Goal: Transaction & Acquisition: Purchase product/service

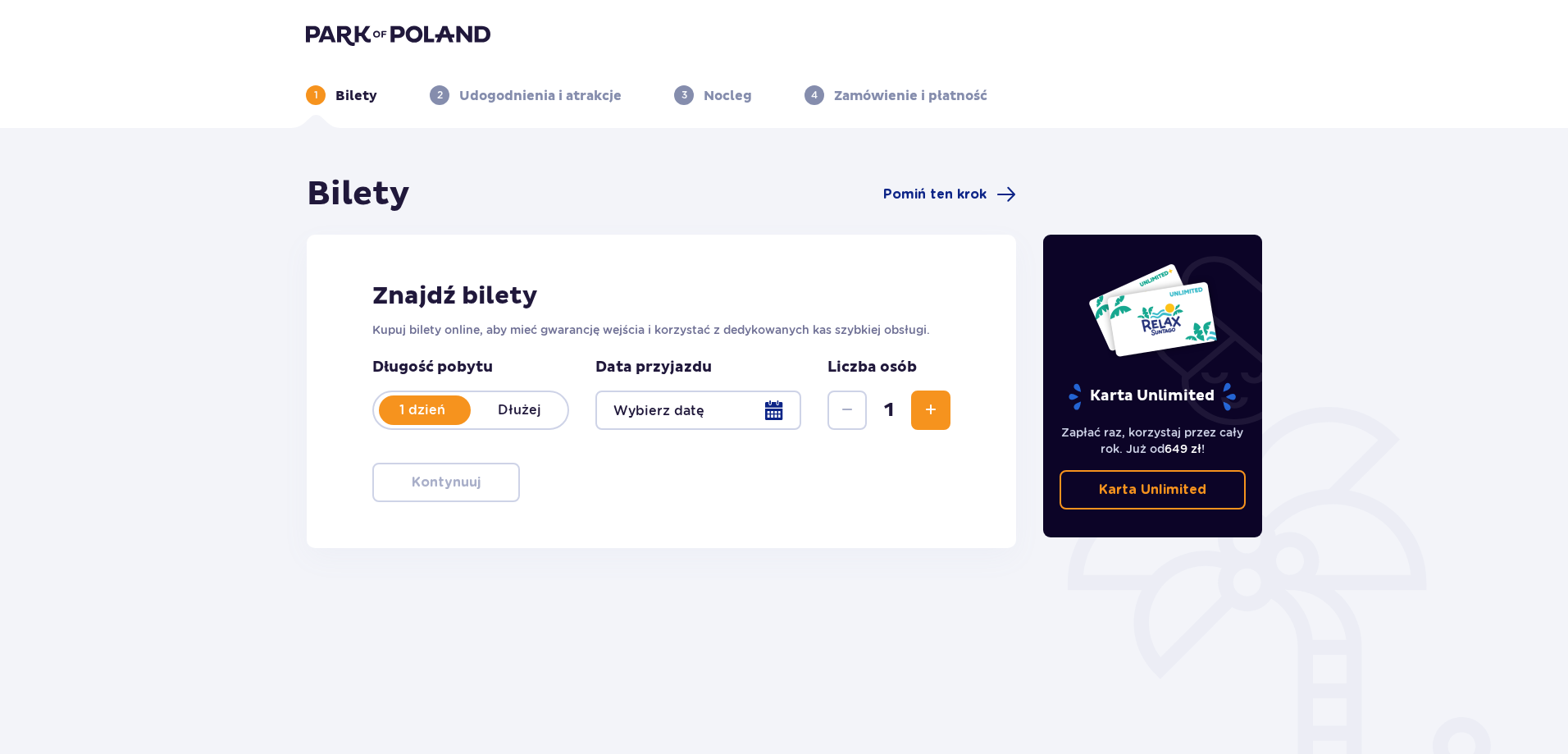
click at [914, 416] on div "1" at bounding box center [889, 409] width 123 height 39
click at [921, 416] on span "Zwiększ" at bounding box center [931, 410] width 19 height 19
click at [791, 481] on div "Znajdź bilety Kupuj bilety online, aby mieć gwarancję wejścia i korzystać z ded…" at bounding box center [661, 391] width 709 height 313
click at [964, 182] on div "Bilety Pomiń ten krok" at bounding box center [661, 194] width 709 height 41
click at [963, 189] on span "Pomiń ten krok" at bounding box center [935, 194] width 103 height 18
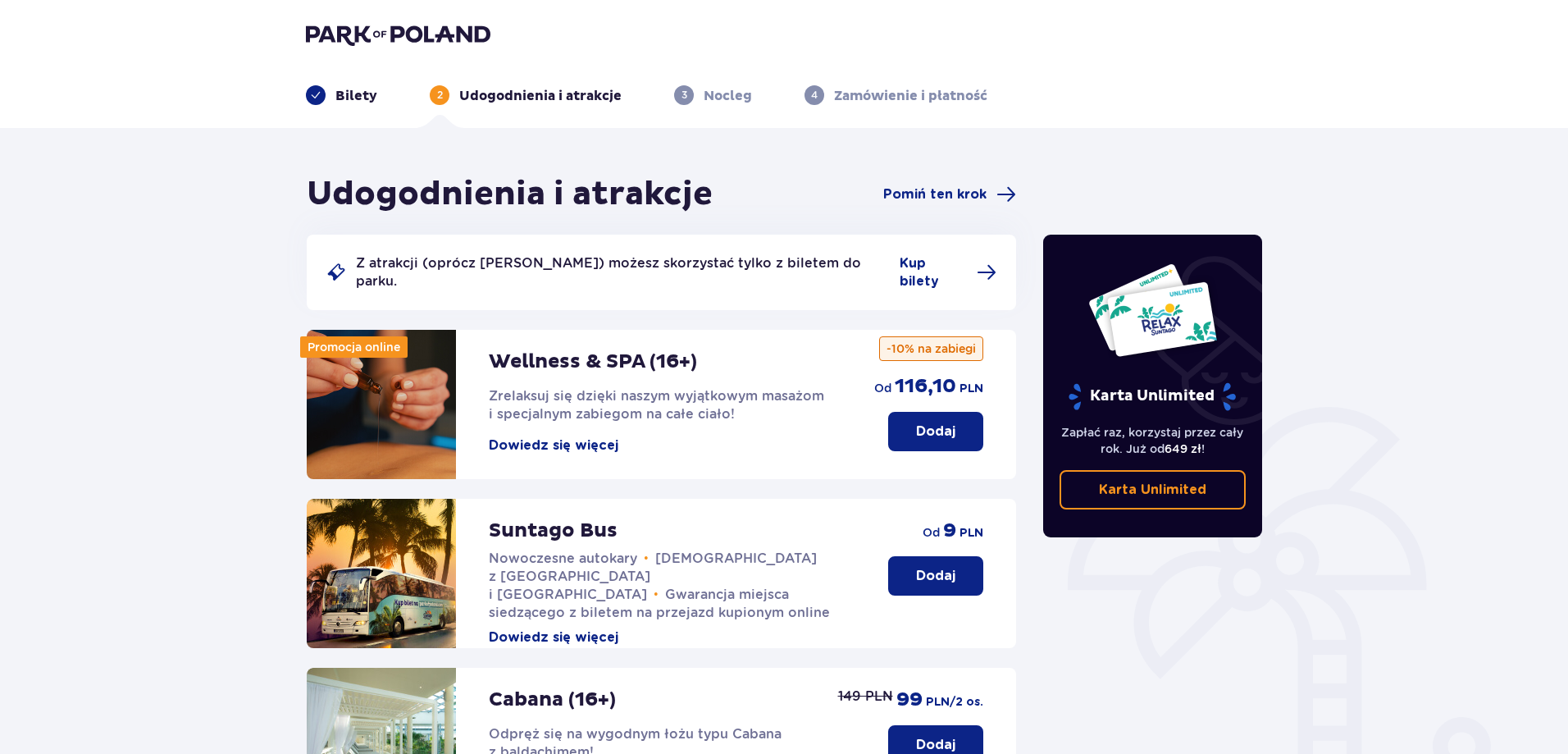
click at [942, 571] on button "Dodaj" at bounding box center [936, 575] width 96 height 39
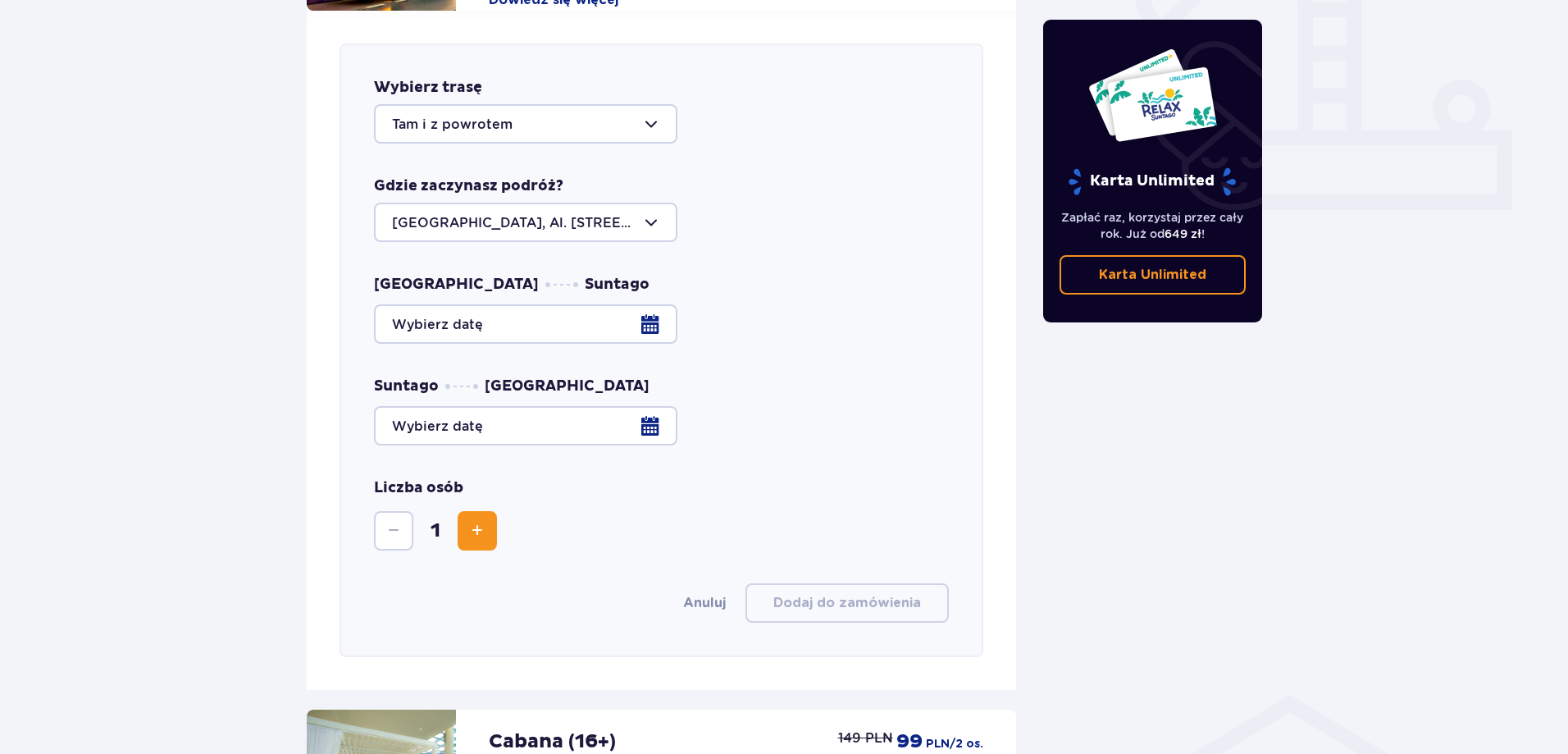
scroll to position [645, 0]
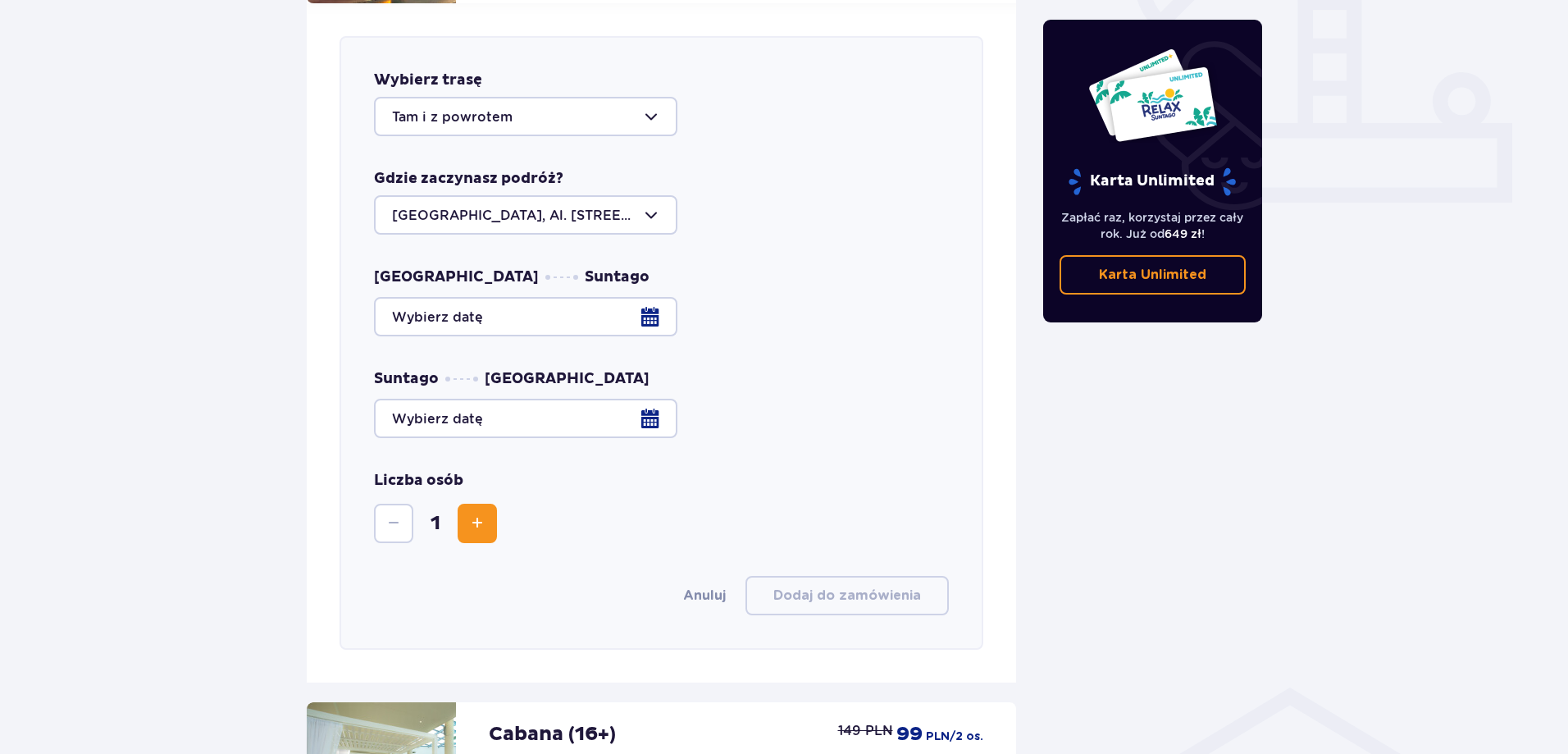
click at [608, 123] on div "Wybierz trasę Tam i z powrotem Gdzie zaczynasz podróż? Warszawa, Al. Jerozolims…" at bounding box center [661, 343] width 644 height 614
click at [609, 116] on div at bounding box center [526, 116] width 303 height 39
click at [615, 110] on div at bounding box center [526, 116] width 303 height 39
click at [658, 297] on div at bounding box center [662, 317] width 575 height 39
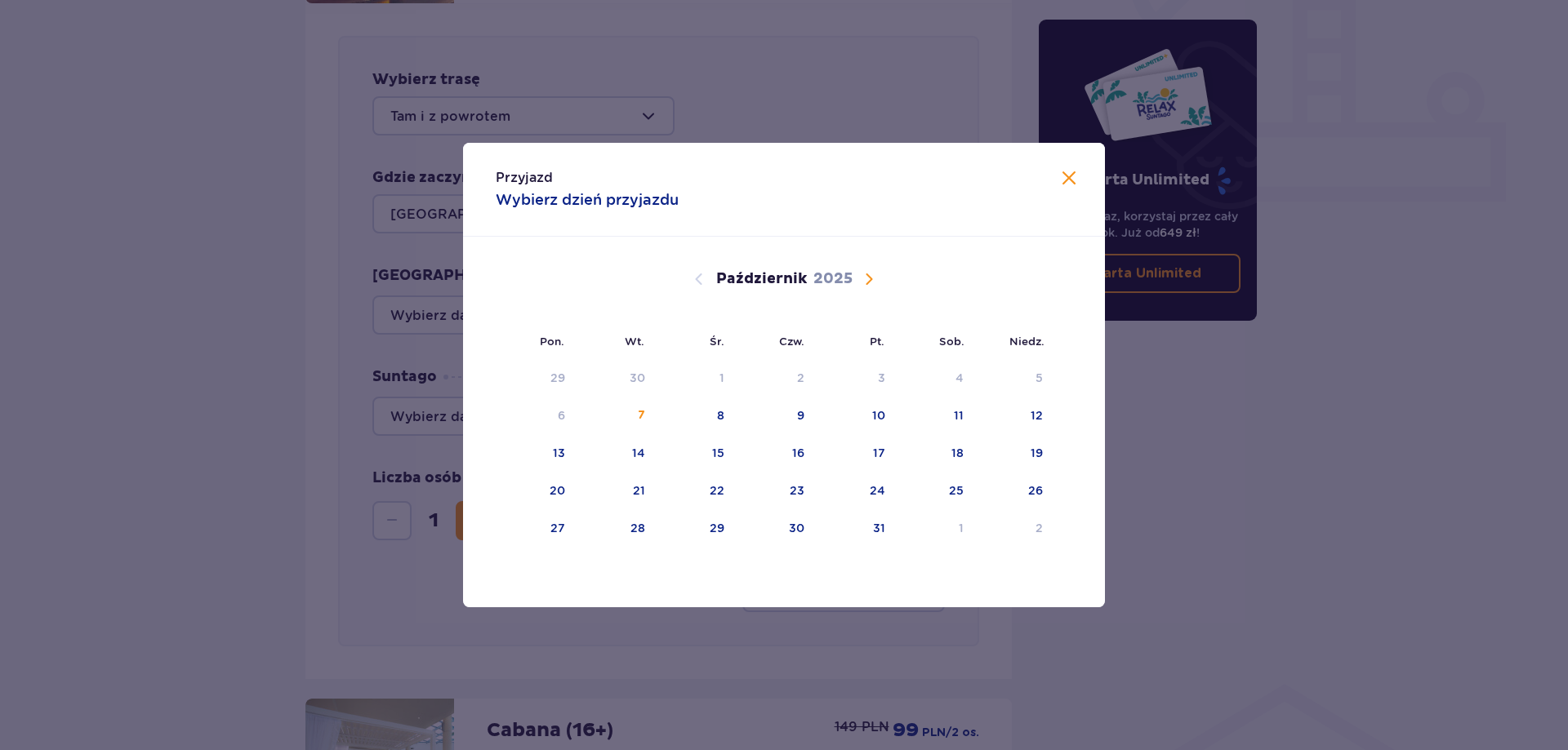
click at [877, 280] on span "Następny miesiąc" at bounding box center [868, 279] width 19 height 19
click at [627, 456] on div "11" at bounding box center [616, 453] width 79 height 36
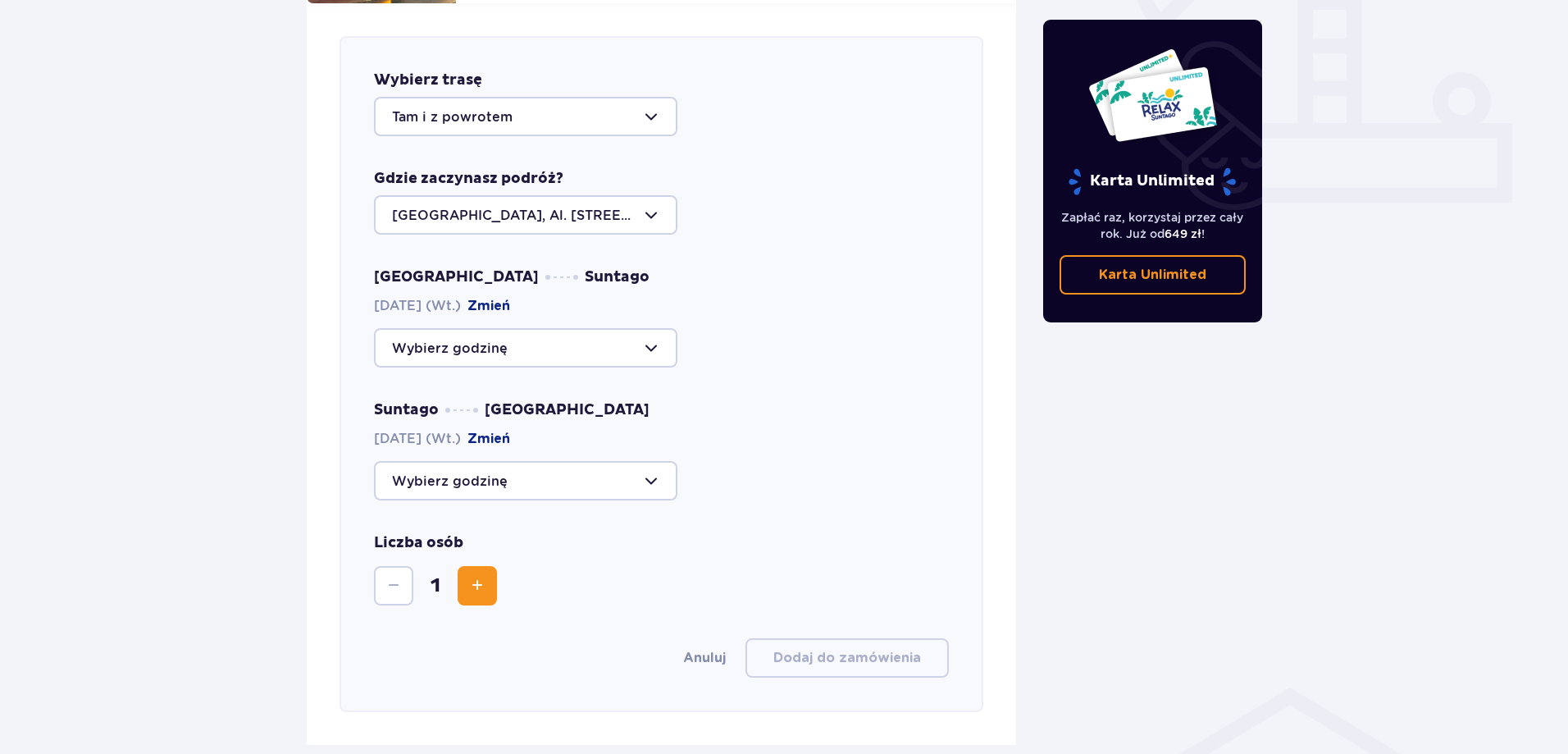
click at [630, 328] on div at bounding box center [526, 347] width 303 height 39
click at [564, 389] on p "Zostały 44 miejsca" at bounding box center [504, 398] width 126 height 18
type input "09:00"
click at [536, 461] on div at bounding box center [526, 480] width 303 height 39
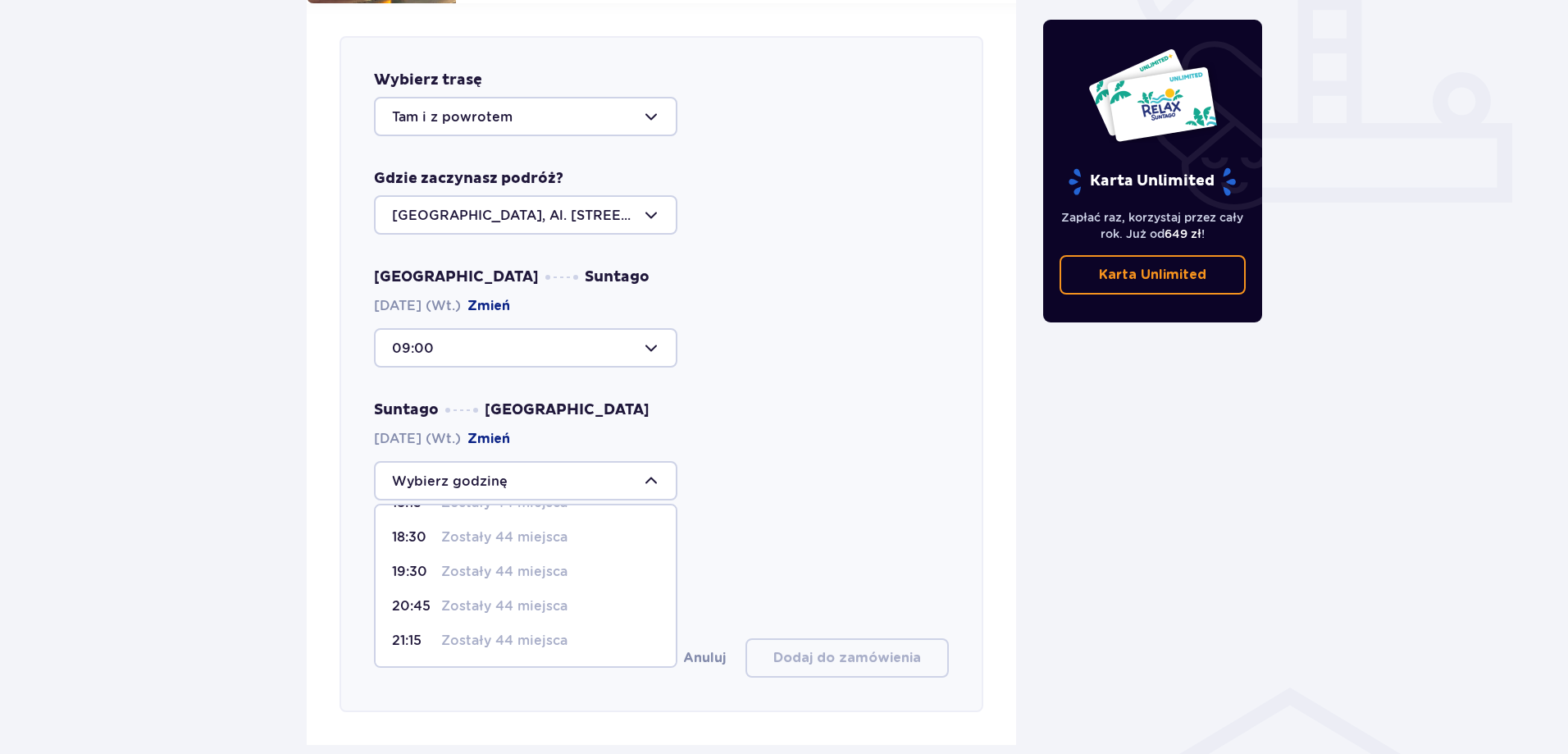
click at [509, 597] on p "Zostały 44 miejsca" at bounding box center [504, 606] width 126 height 18
type input "20:45"
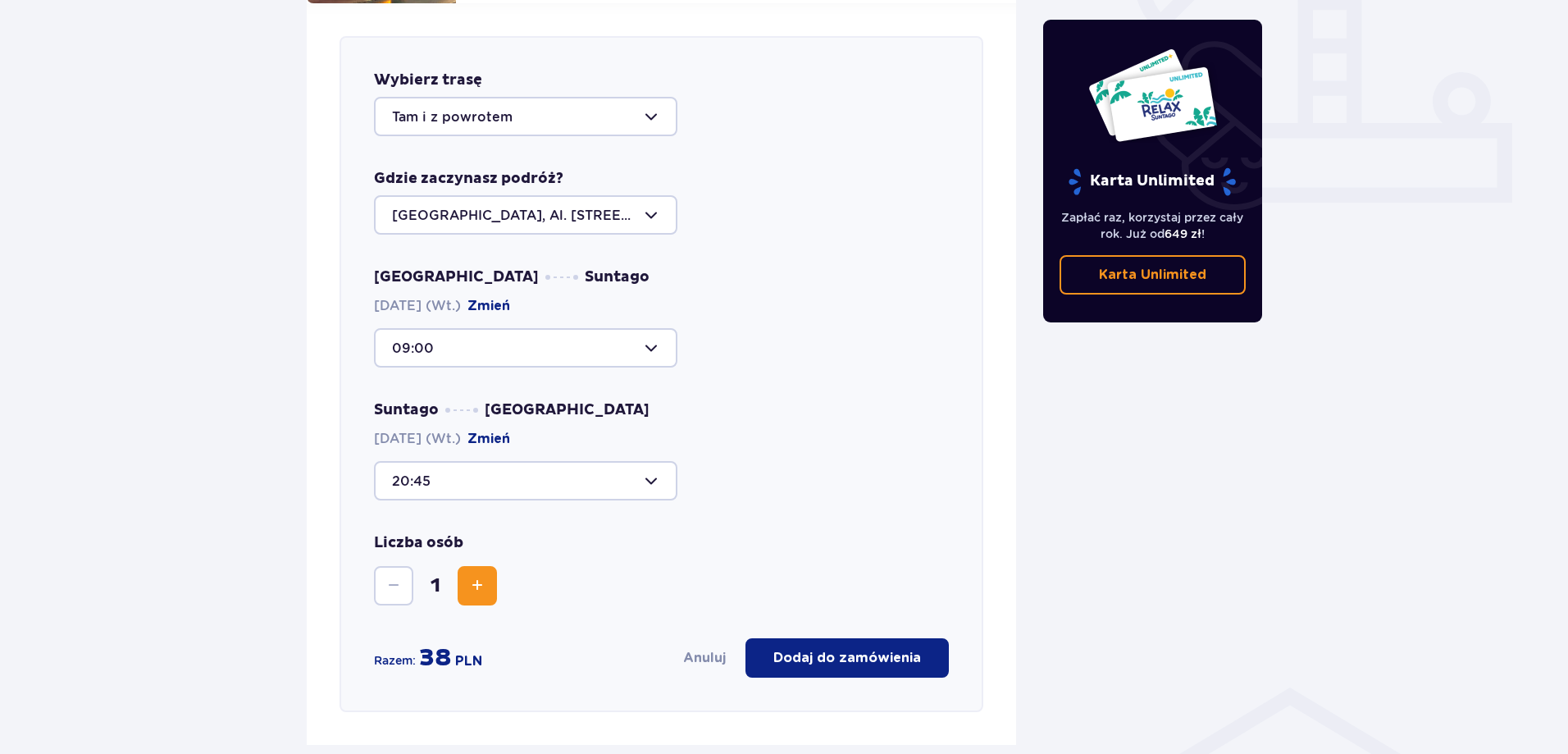
drag, startPoint x: 479, startPoint y: 564, endPoint x: 504, endPoint y: 560, distance: 25.3
click at [479, 576] on span "Zwiększ" at bounding box center [477, 586] width 19 height 19
click at [825, 649] on p "Dodaj do zamówienia" at bounding box center [847, 658] width 147 height 18
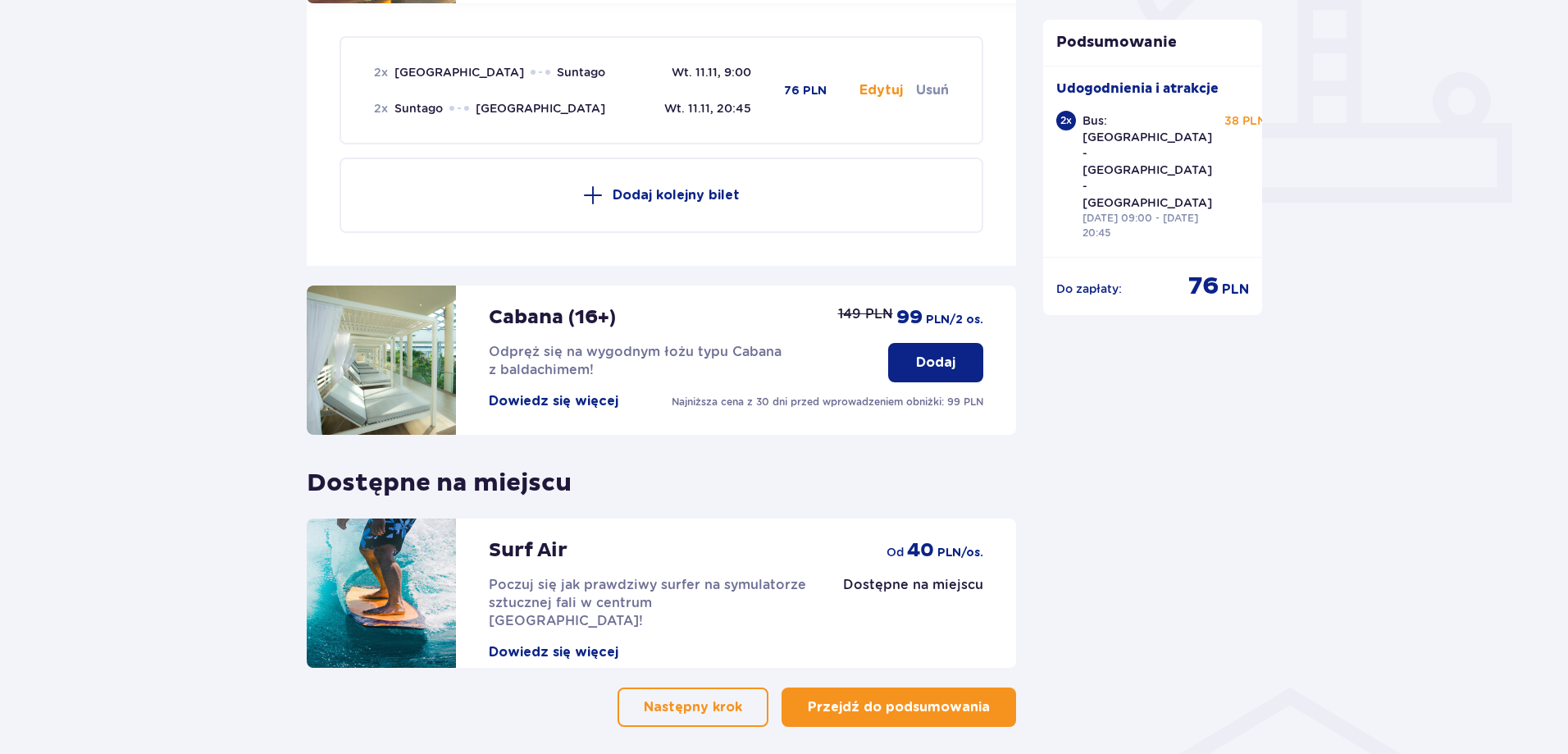
click at [960, 698] on p "Przejdź do podsumowania" at bounding box center [899, 707] width 182 height 18
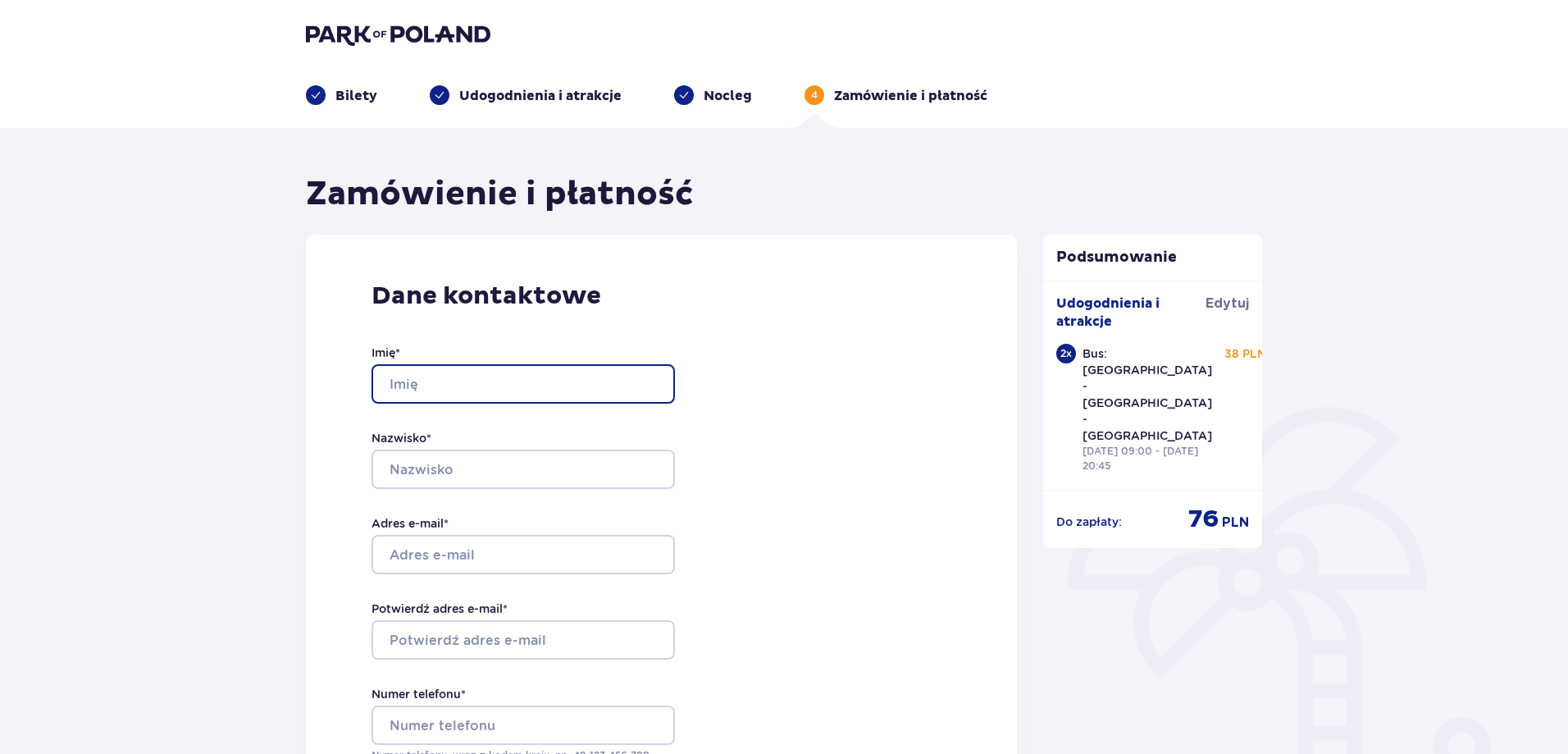
click at [525, 374] on input "Imię *" at bounding box center [523, 384] width 303 height 39
type input "Maksim"
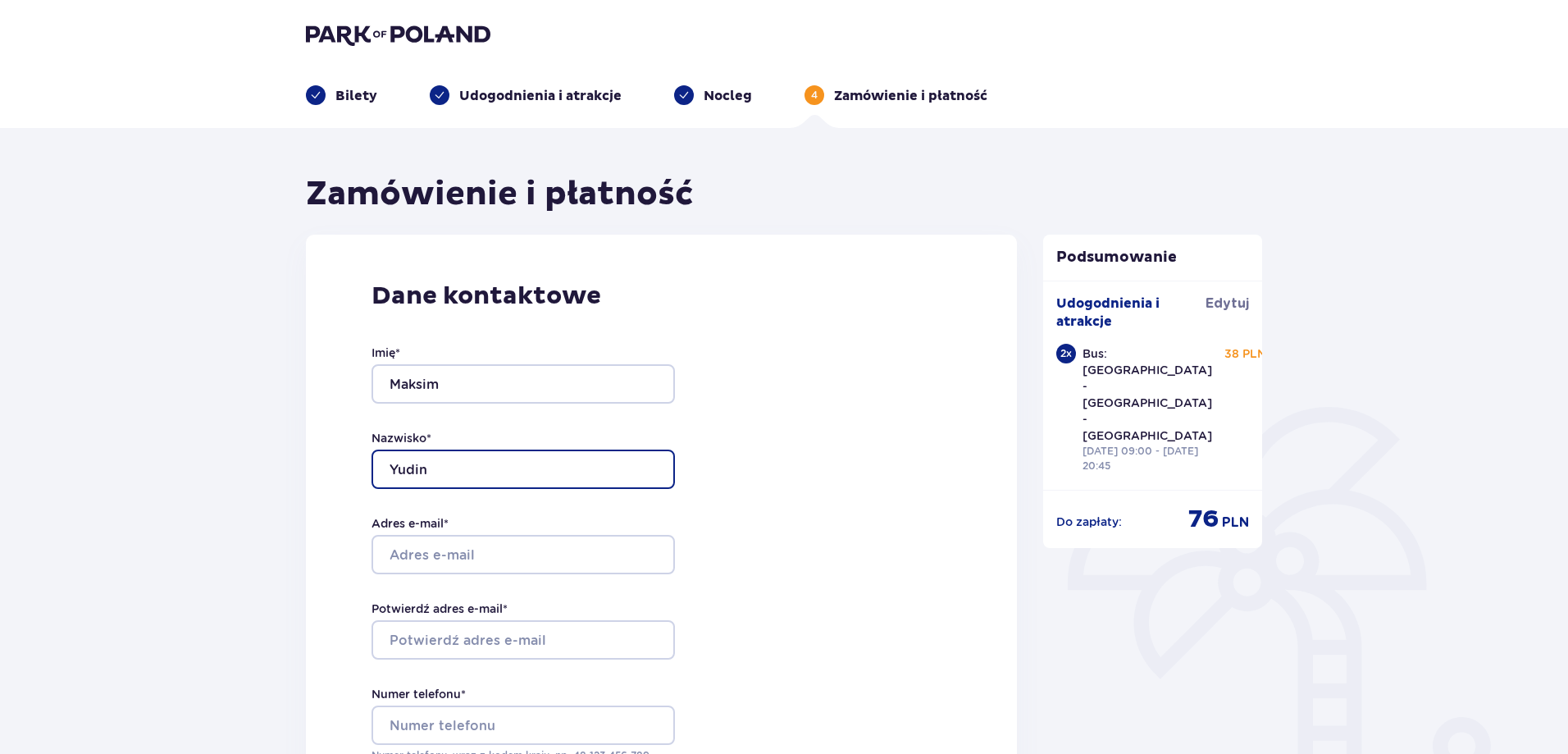
click at [443, 477] on input "Yudin" at bounding box center [523, 469] width 303 height 39
click at [414, 470] on input "Yudin" at bounding box center [523, 469] width 303 height 39
type input "Yudzin"
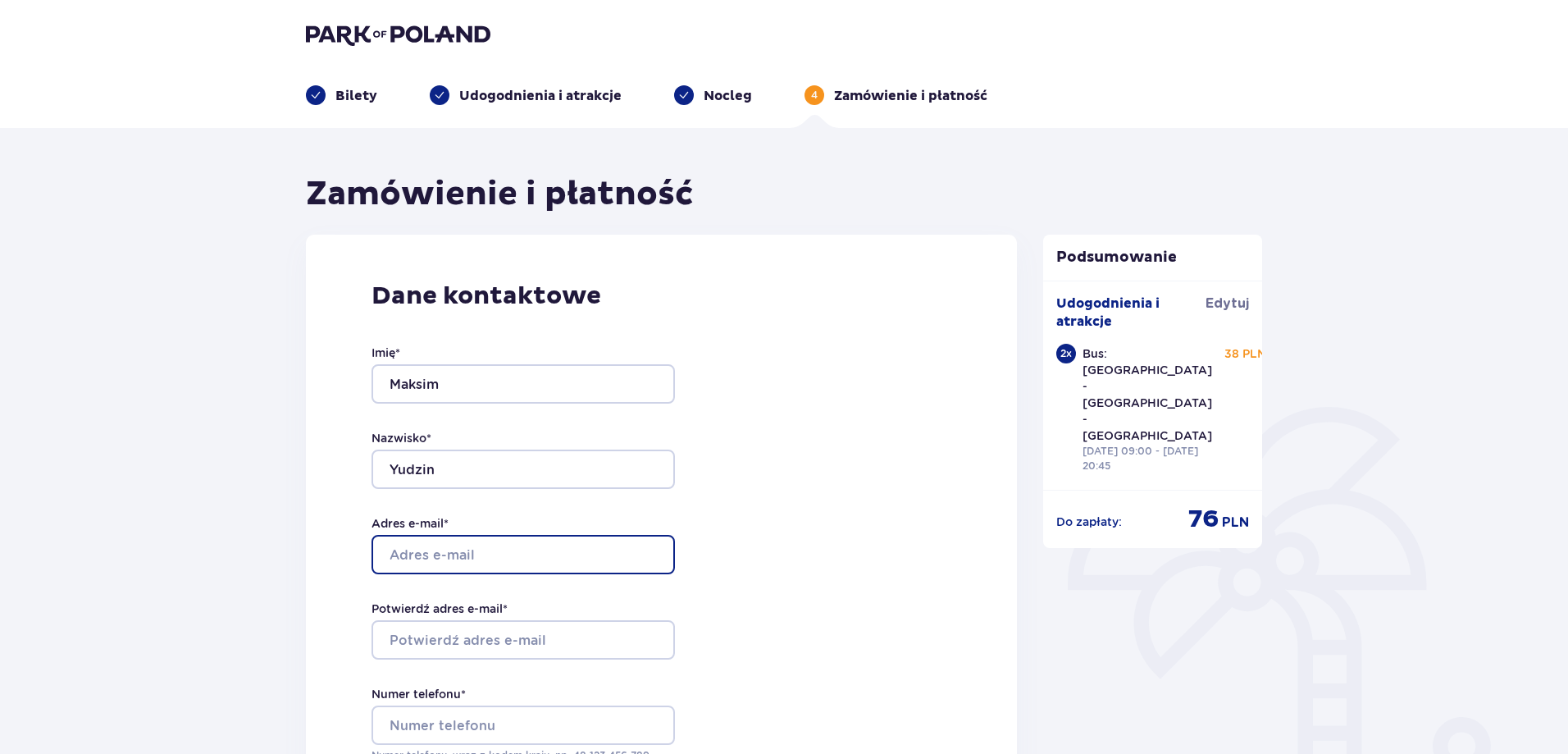
click at [425, 544] on input "Adres e-mail *" at bounding box center [523, 554] width 303 height 39
type input "[DOMAIN_NAME][EMAIL_ADDRESS][DOMAIN_NAME]"
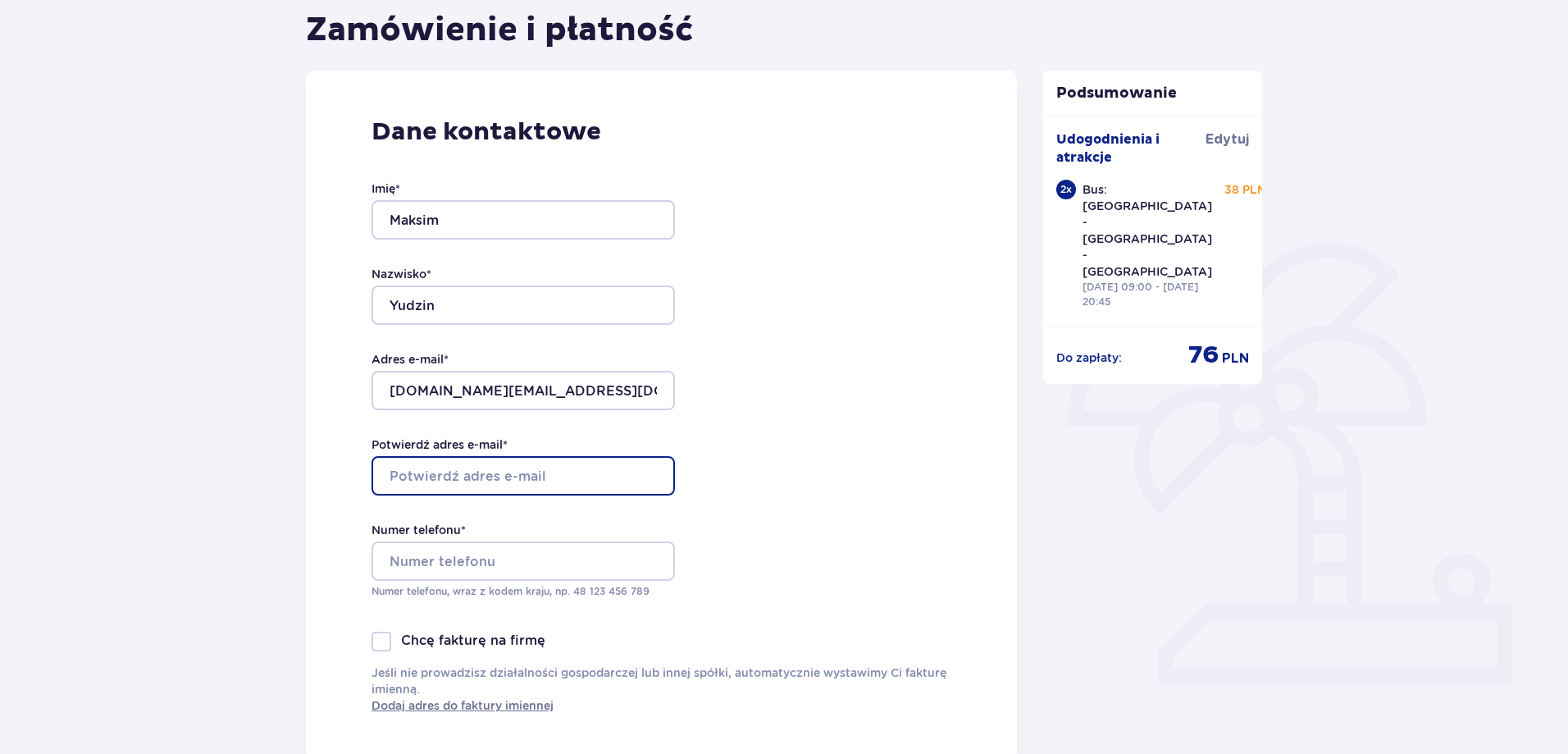
click at [479, 459] on input "Potwierdź adres e-mail *" at bounding box center [523, 475] width 303 height 39
type input "[DOMAIN_NAME][EMAIL_ADDRESS][DOMAIN_NAME]"
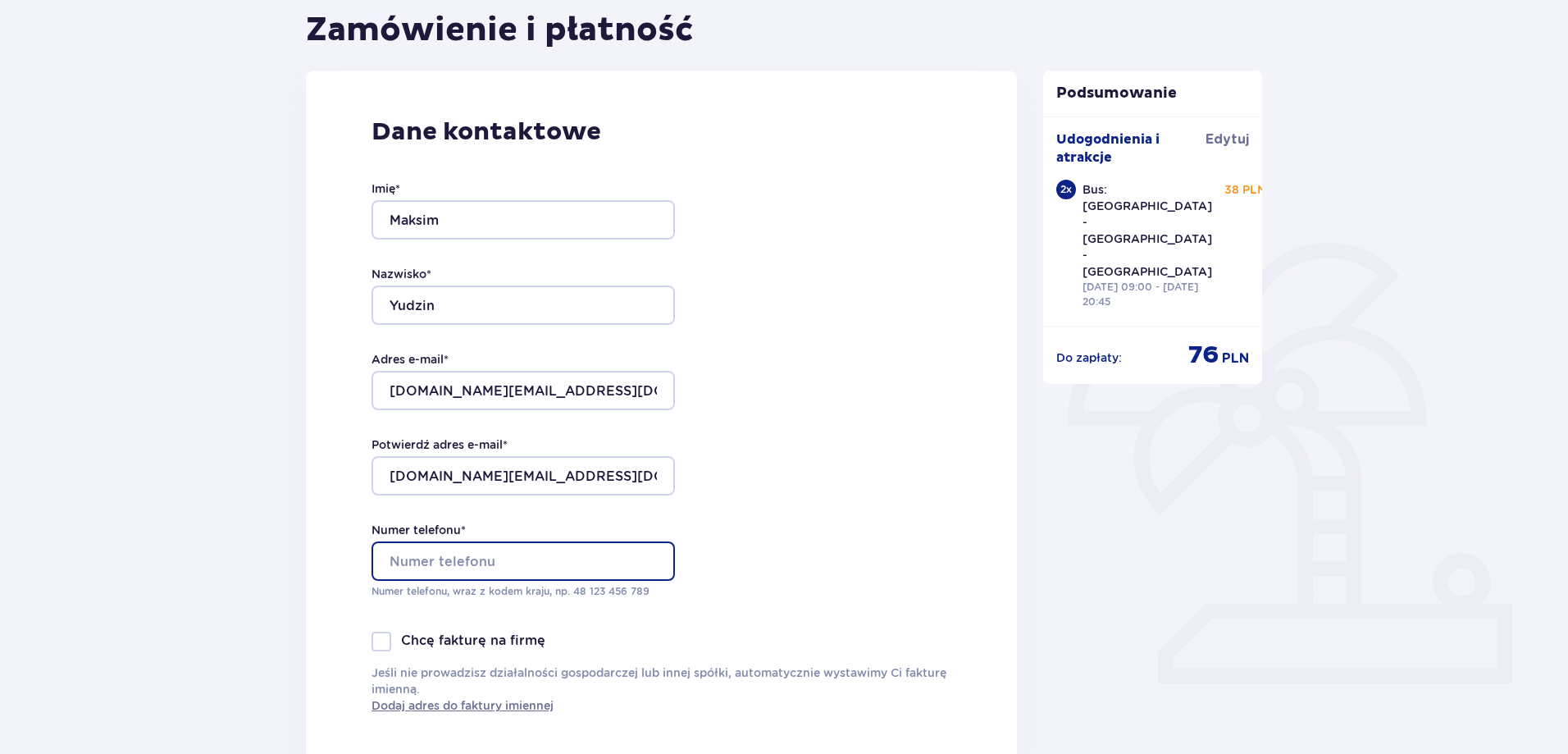
click at [447, 556] on input "Numer telefonu *" at bounding box center [523, 561] width 303 height 39
type input "+48508855864"
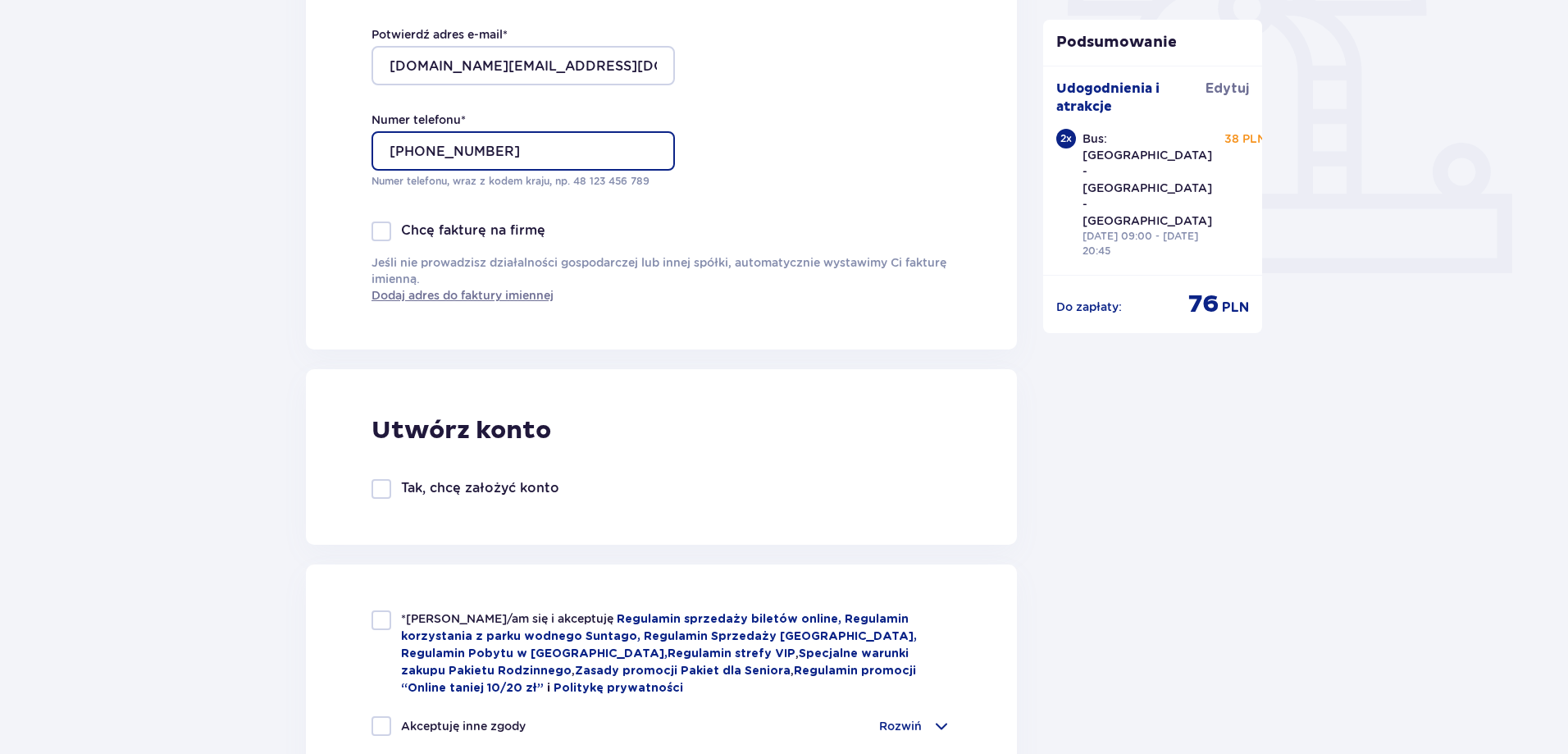
scroll to position [821, 0]
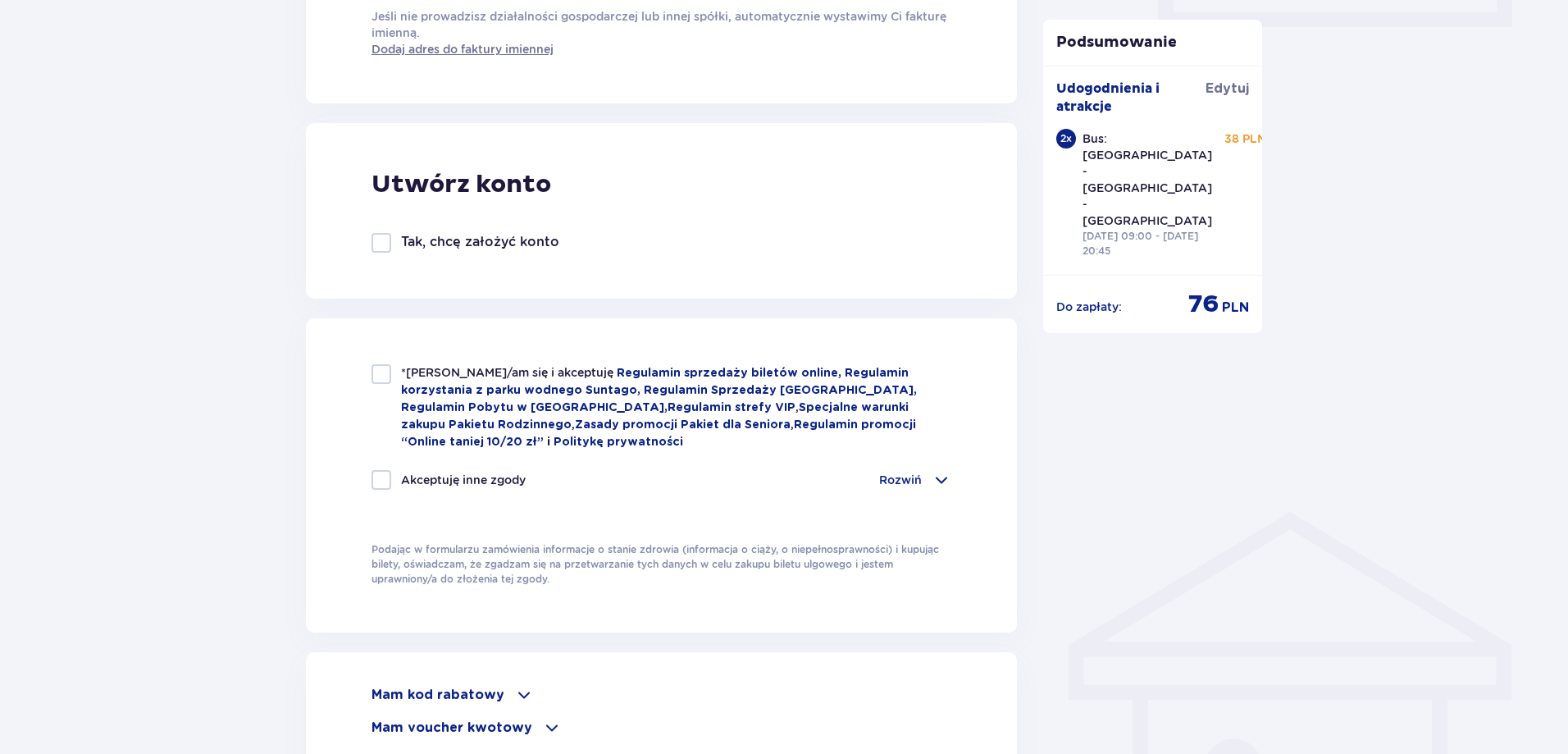
click at [377, 379] on div at bounding box center [381, 374] width 19 height 19
checkbox input "true"
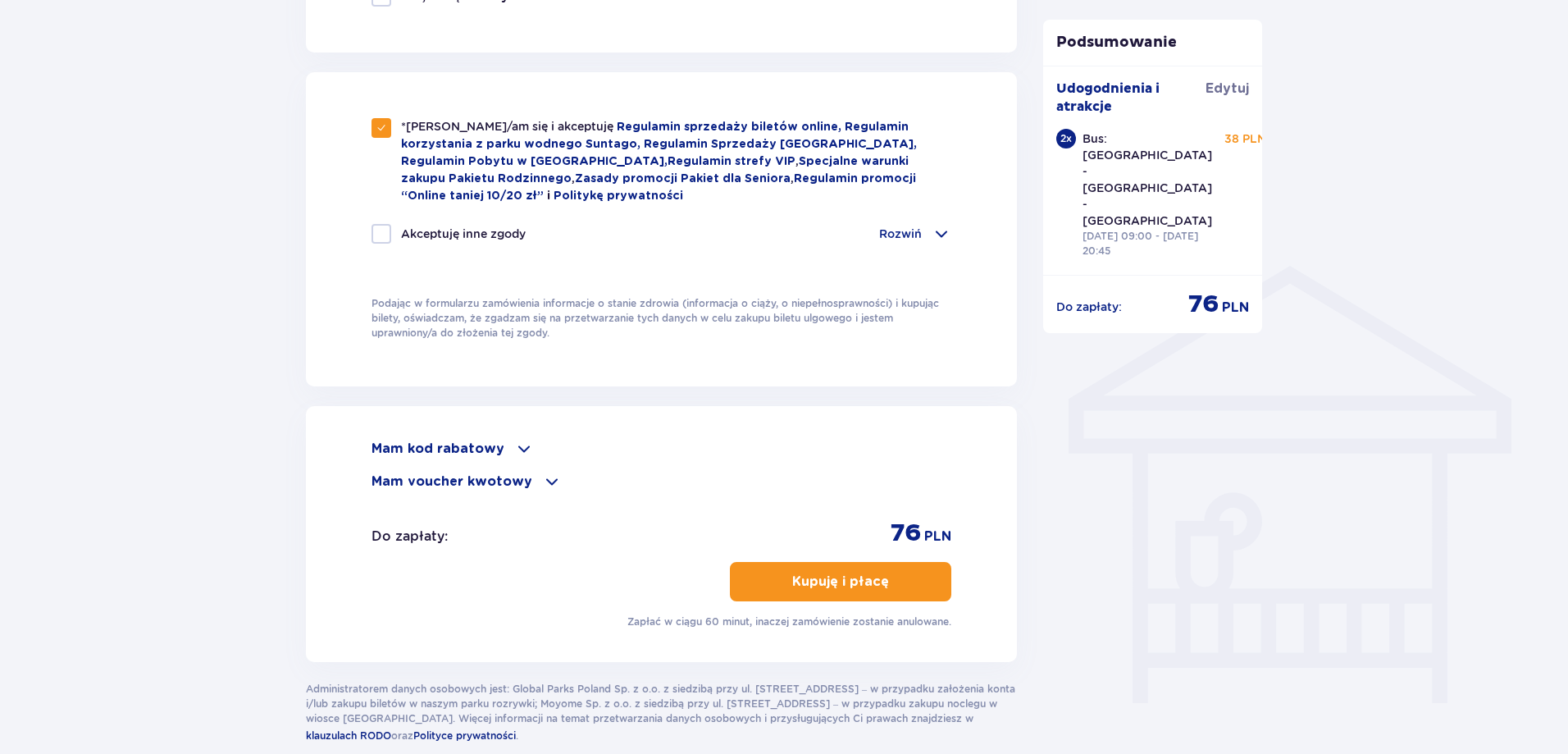
click at [507, 490] on div "Mam kod rabatowy Zastosuj Mam voucher kwotowy Zastosuj Do zapłaty : 76 PLN Kupu…" at bounding box center [662, 534] width 580 height 190
click at [510, 483] on p "Mam voucher kwotowy" at bounding box center [451, 481] width 160 height 18
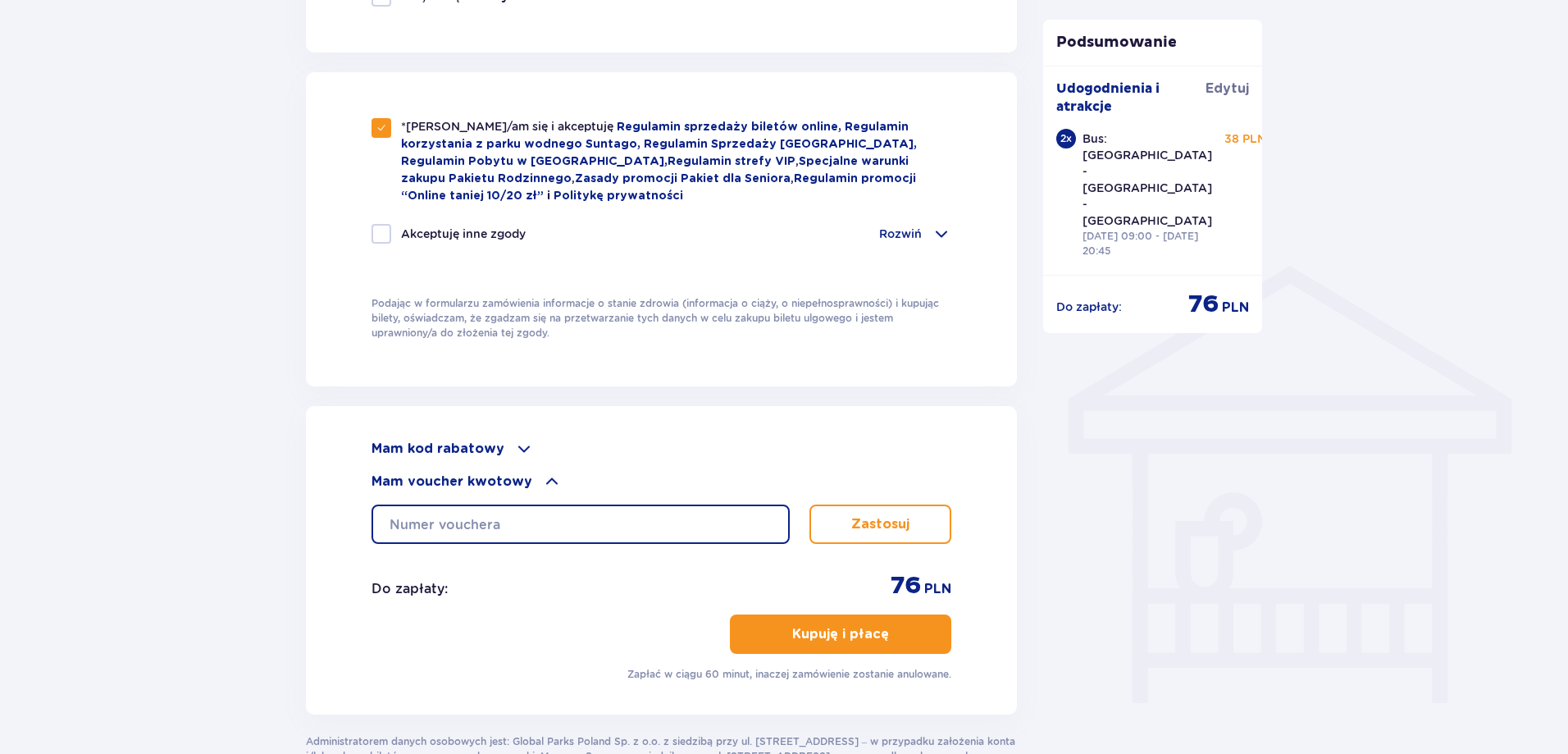
click at [506, 519] on input "text" at bounding box center [580, 524] width 418 height 39
type input "0640006068421644"
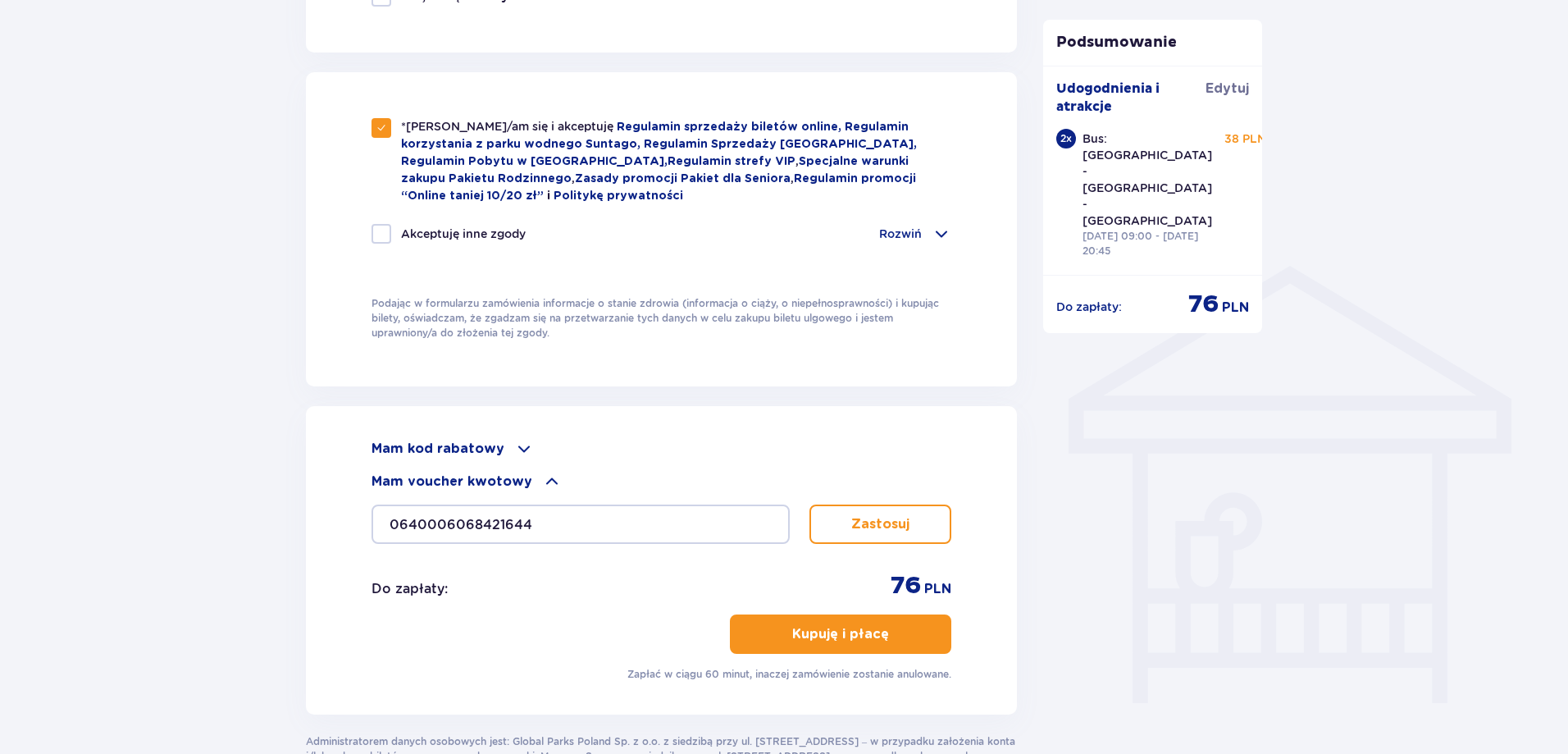
click at [876, 540] on button "Zastosuj" at bounding box center [881, 524] width 142 height 39
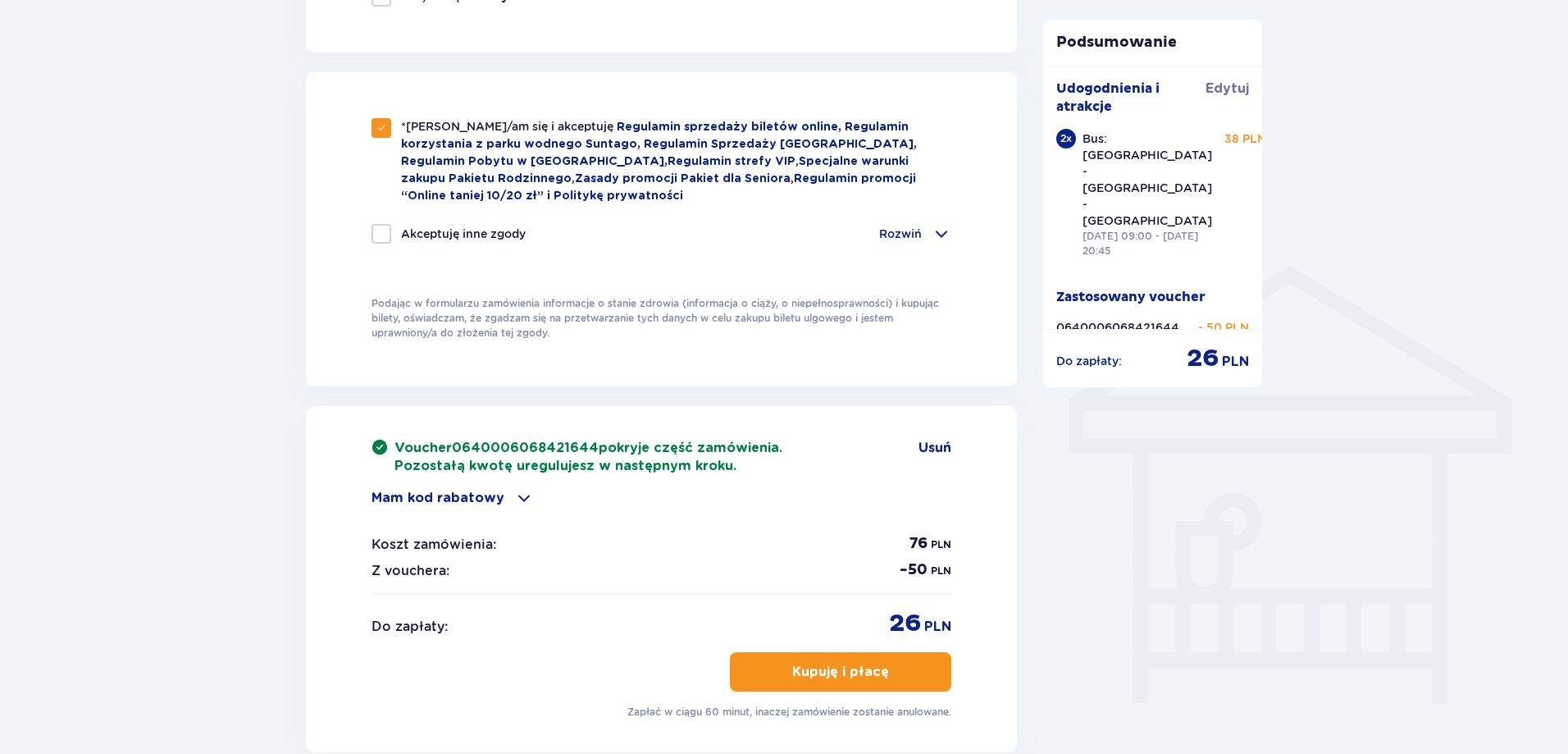
click at [919, 677] on button "Kupuję i płacę" at bounding box center [841, 672] width 222 height 39
